Goal: Transaction & Acquisition: Purchase product/service

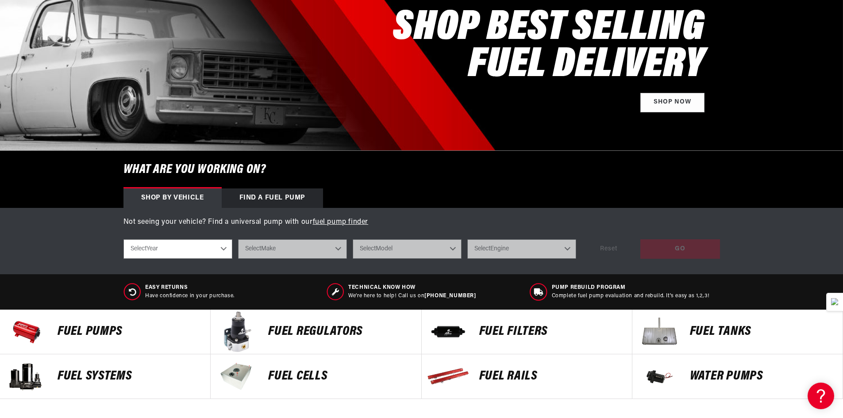
scroll to position [133, 0]
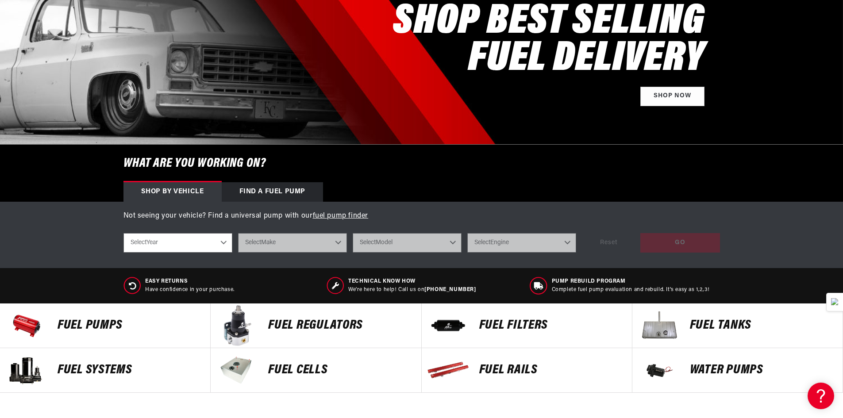
click at [175, 242] on select "Select Year [DATE] 2022 2021 2020 2019 2018 2017 2016 2015 2014 2013 2012 2011 …" at bounding box center [178, 242] width 109 height 19
click at [213, 242] on select "Select Year 2023 2022 2021 2020 2019 2018 2017 2016 2015 2014 2013 2012 2011 20…" at bounding box center [178, 242] width 109 height 19
click at [188, 256] on div "shop by vehicle What are you working on? Select Year 2023 2022 2021 2020 2019 2…" at bounding box center [422, 243] width 597 height 33
click at [186, 245] on select "Select Year 2023 2022 2021 2020 2019 2018 2017 2016 2015 2014 2013 2012 2011 20…" at bounding box center [178, 242] width 109 height 19
select select "1993"
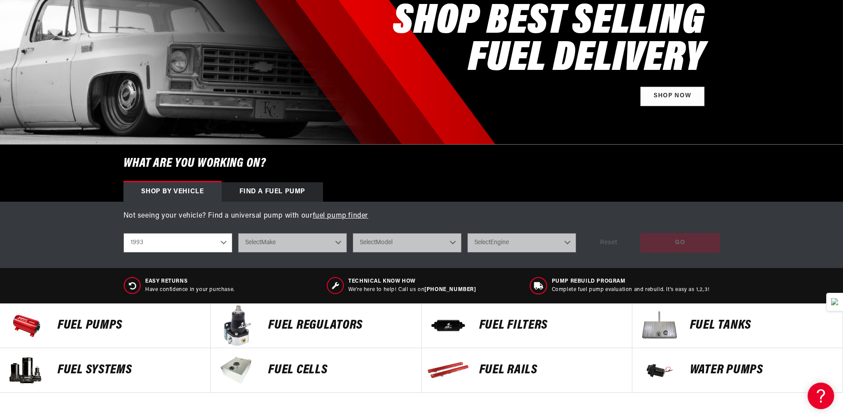
click at [124, 233] on select "Select Year 2023 2022 2021 2020 2019 2018 2017 2016 2015 2014 2013 2012 2011 20…" at bounding box center [178, 242] width 109 height 19
select select "1993"
click at [322, 247] on select "Select Make Acura Chevrolet Dodge Eagle Ford GMC Honda Jeep Lexus Mazda Mitsubi…" at bounding box center [292, 242] width 109 height 19
select select "Honda"
click at [238, 233] on select "Select Make Acura Chevrolet Dodge Eagle Ford GMC Honda Jeep Lexus Mazda Mitsubi…" at bounding box center [292, 242] width 109 height 19
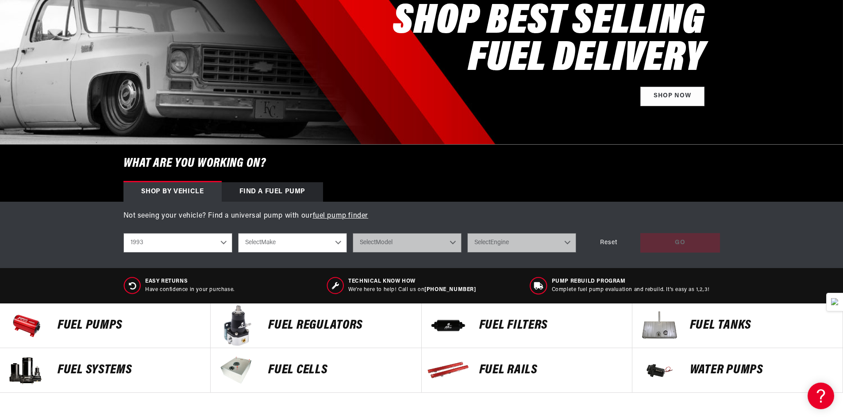
select select "Honda"
click at [412, 248] on select "Select Model Accord Civic" at bounding box center [407, 242] width 109 height 19
select select "Civic"
click at [353, 233] on select "Select Model Accord Civic" at bounding box center [407, 242] width 109 height 19
select select "Civic"
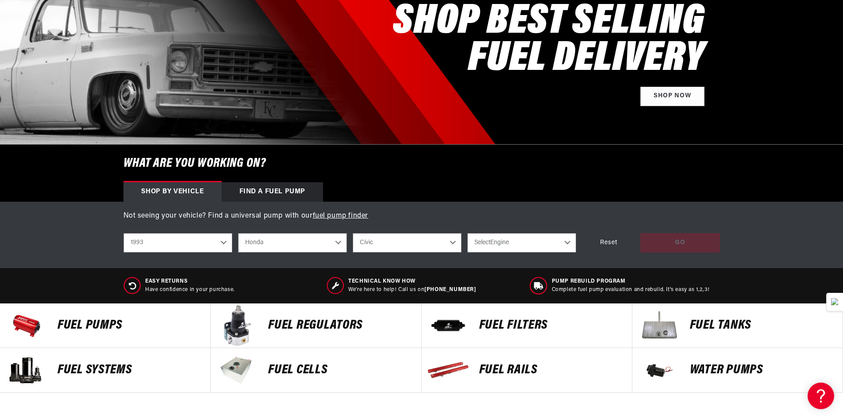
click at [409, 248] on select "Accord Civic" at bounding box center [407, 242] width 109 height 19
click at [353, 233] on select "Accord Civic" at bounding box center [407, 242] width 109 height 19
click at [508, 242] on select "Select Engine 1.5L 1.6L" at bounding box center [522, 242] width 109 height 19
click at [525, 240] on select "Select Engine 1.5L 1.6L" at bounding box center [522, 242] width 109 height 19
select select "1.6L"
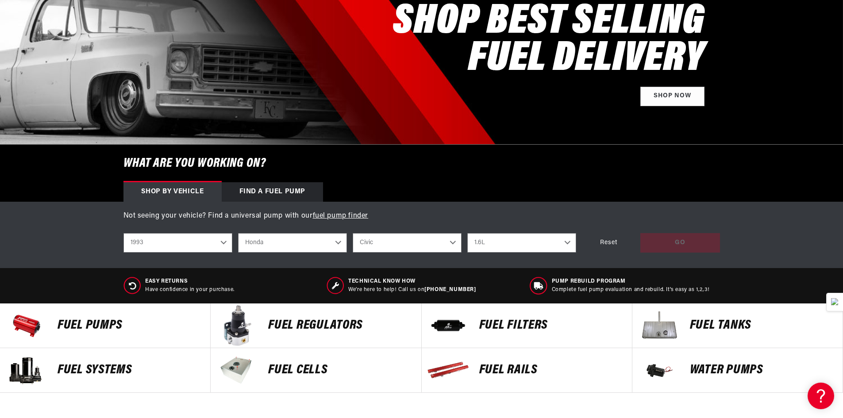
click at [468, 233] on select "Select Engine 1.5L 1.6L" at bounding box center [522, 242] width 109 height 19
select select "1.6L"
click at [704, 229] on div "shop by vehicle What are you working on? 2023 2022 2021 2020 2019 2018 2017 201…" at bounding box center [422, 243] width 597 height 33
click at [703, 235] on div "GO" at bounding box center [681, 243] width 80 height 20
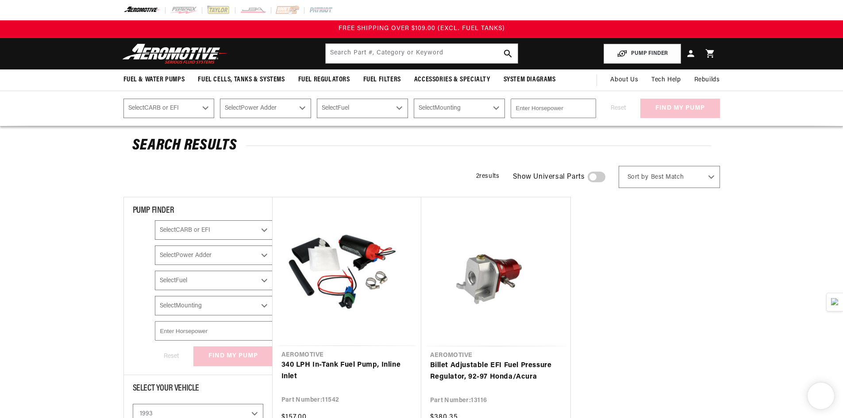
select select "1993"
select select "Honda"
select select "Civic"
select select "1.6L"
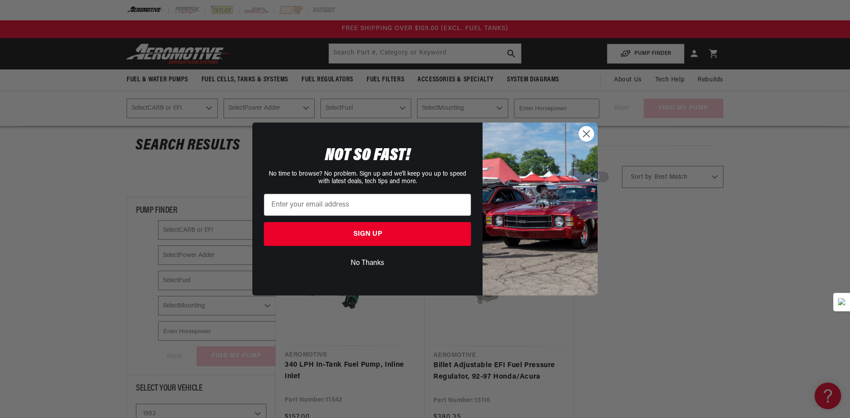
click at [590, 137] on icon "Close dialog" at bounding box center [587, 134] width 6 height 6
